Goal: Navigation & Orientation: Find specific page/section

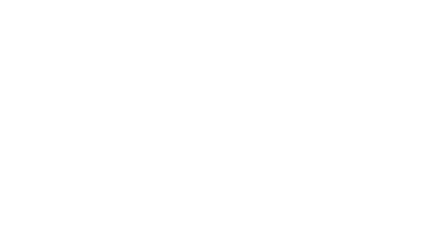
select select "*"
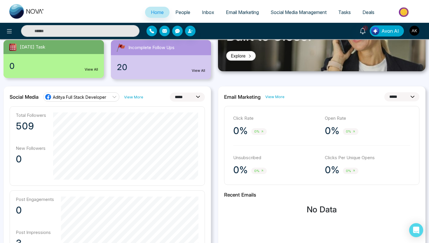
scroll to position [102, 0]
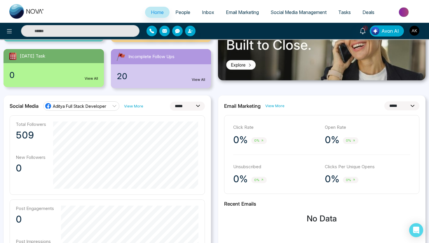
click at [183, 14] on span "People" at bounding box center [182, 12] width 15 height 6
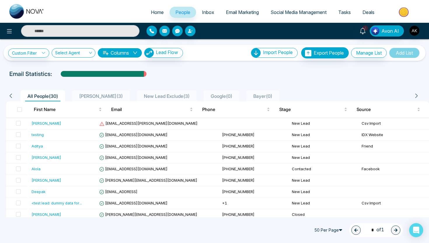
click at [206, 10] on span "Inbox" at bounding box center [208, 12] width 12 height 6
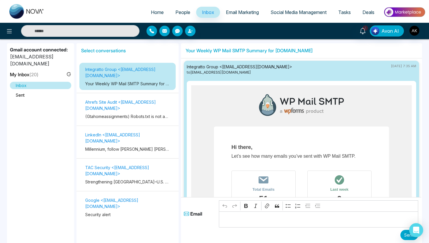
click at [246, 14] on span "Email Marketing" at bounding box center [242, 12] width 33 height 6
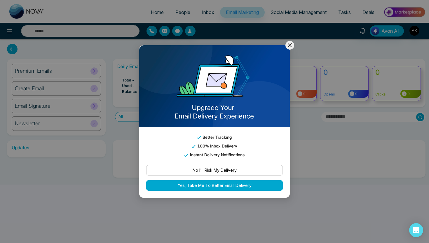
click at [289, 47] on icon at bounding box center [290, 45] width 4 height 4
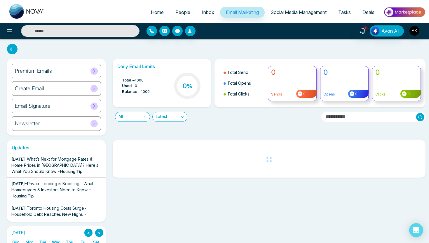
click at [281, 13] on span "Social Media Management" at bounding box center [299, 12] width 56 height 6
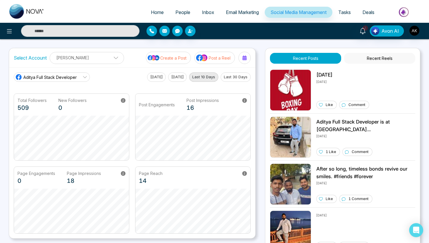
click at [344, 12] on span "Tasks" at bounding box center [344, 12] width 13 height 6
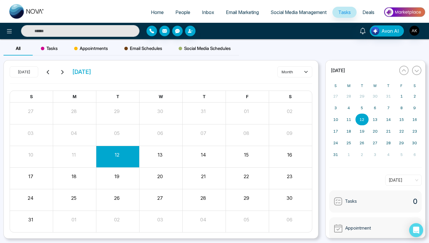
scroll to position [17, 0]
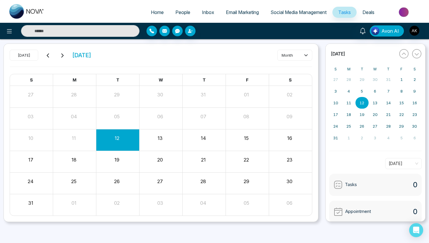
click at [163, 141] on div "13" at bounding box center [160, 137] width 42 height 9
click at [160, 135] on button "13" at bounding box center [160, 138] width 5 height 7
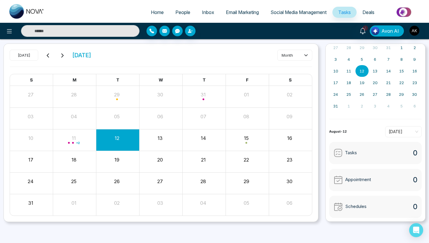
click at [366, 147] on div "Tasks 0" at bounding box center [375, 153] width 93 height 22
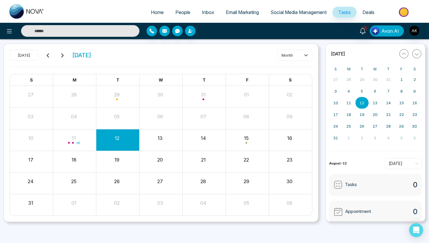
click at [388, 33] on span "Avon AI" at bounding box center [391, 30] width 18 height 7
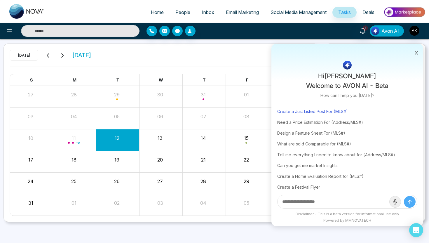
scroll to position [8, 0]
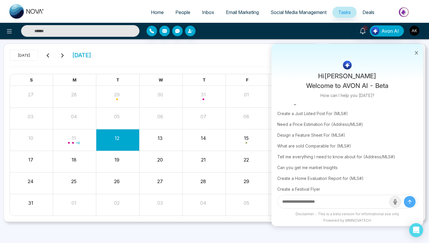
click at [418, 51] on icon at bounding box center [417, 53] width 4 height 4
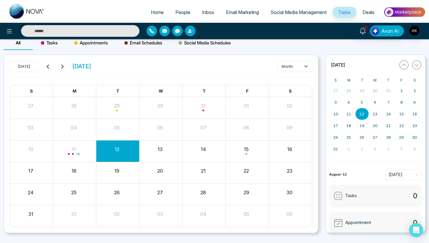
scroll to position [0, 0]
